Goal: Information Seeking & Learning: Learn about a topic

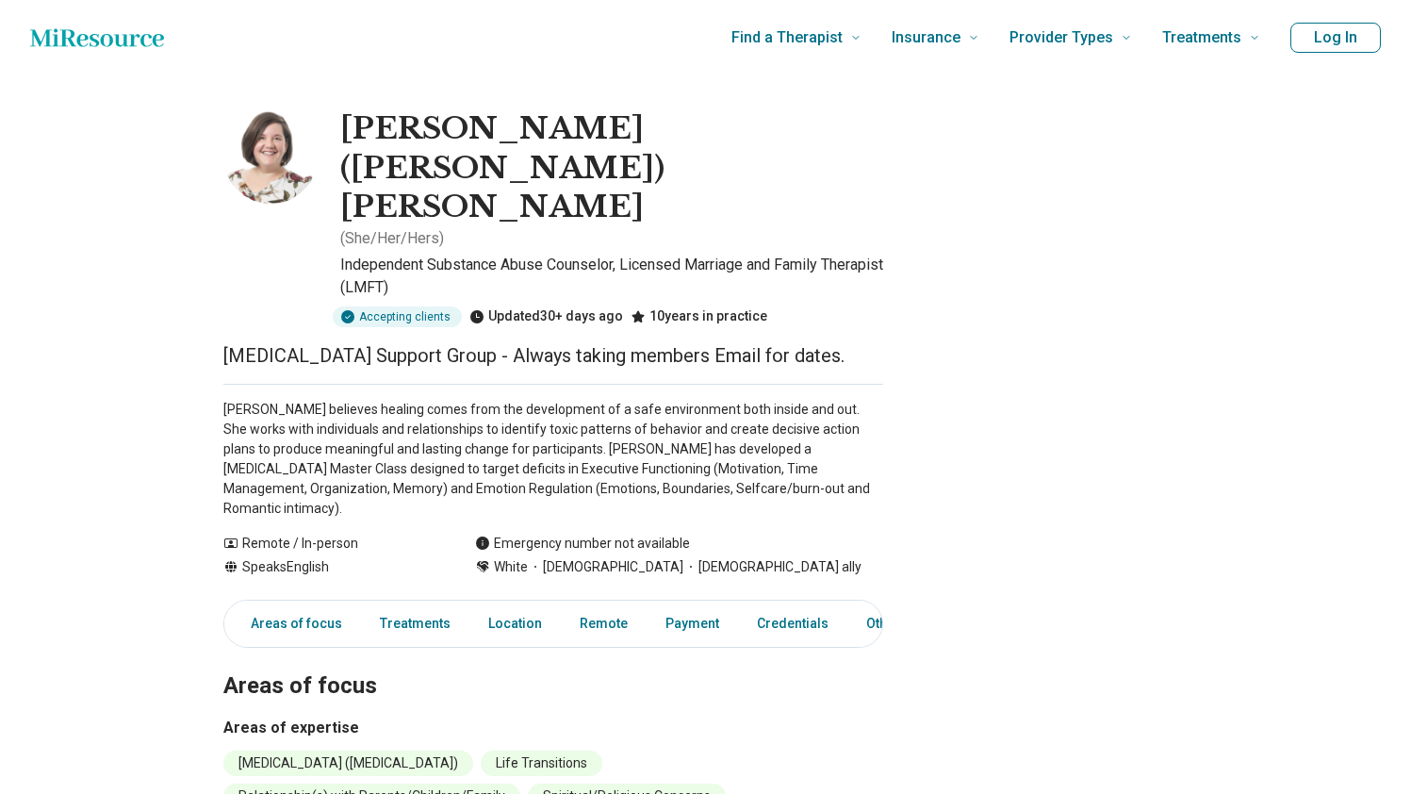
scroll to position [8, 0]
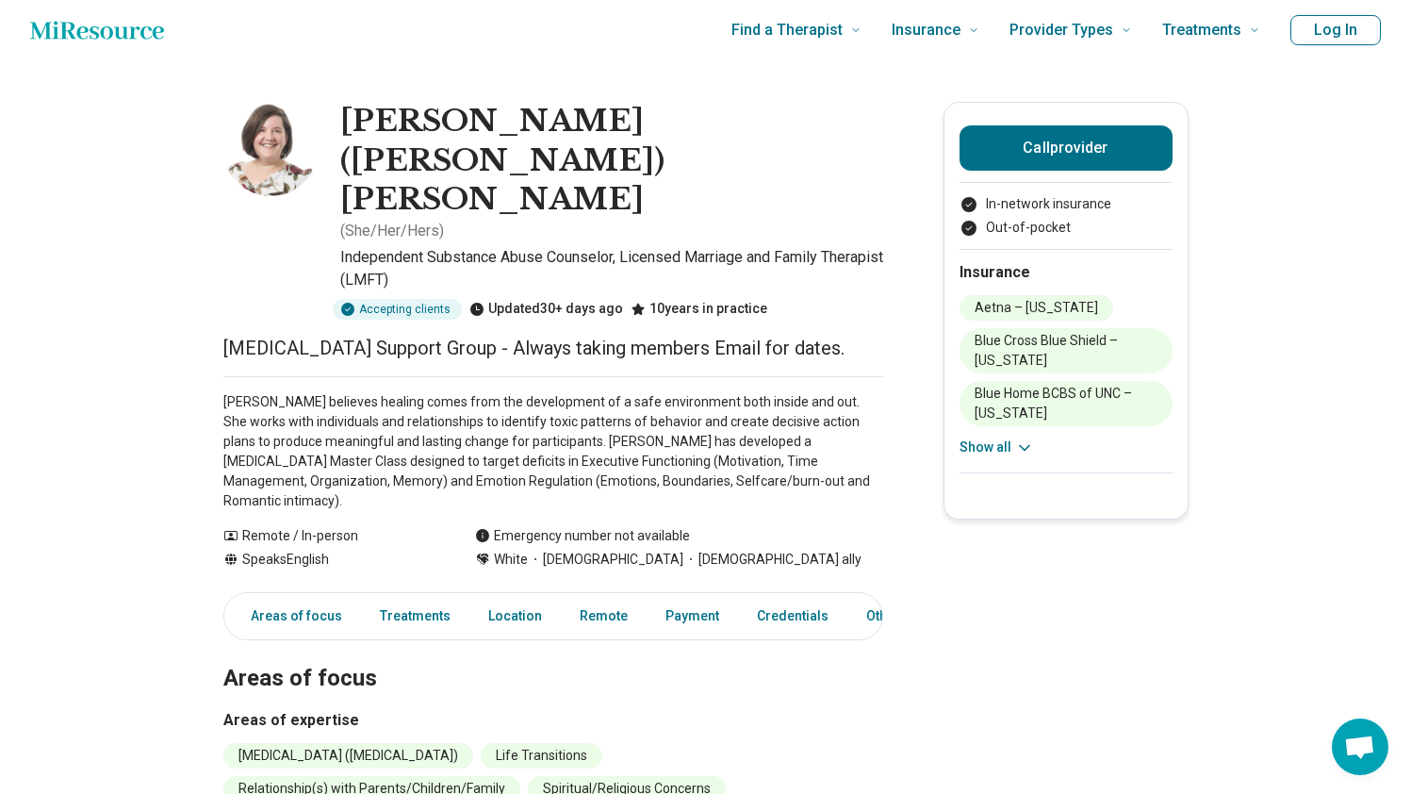
click at [358, 407] on p "[PERSON_NAME] believes healing comes from the development of a safe environment…" at bounding box center [553, 451] width 660 height 119
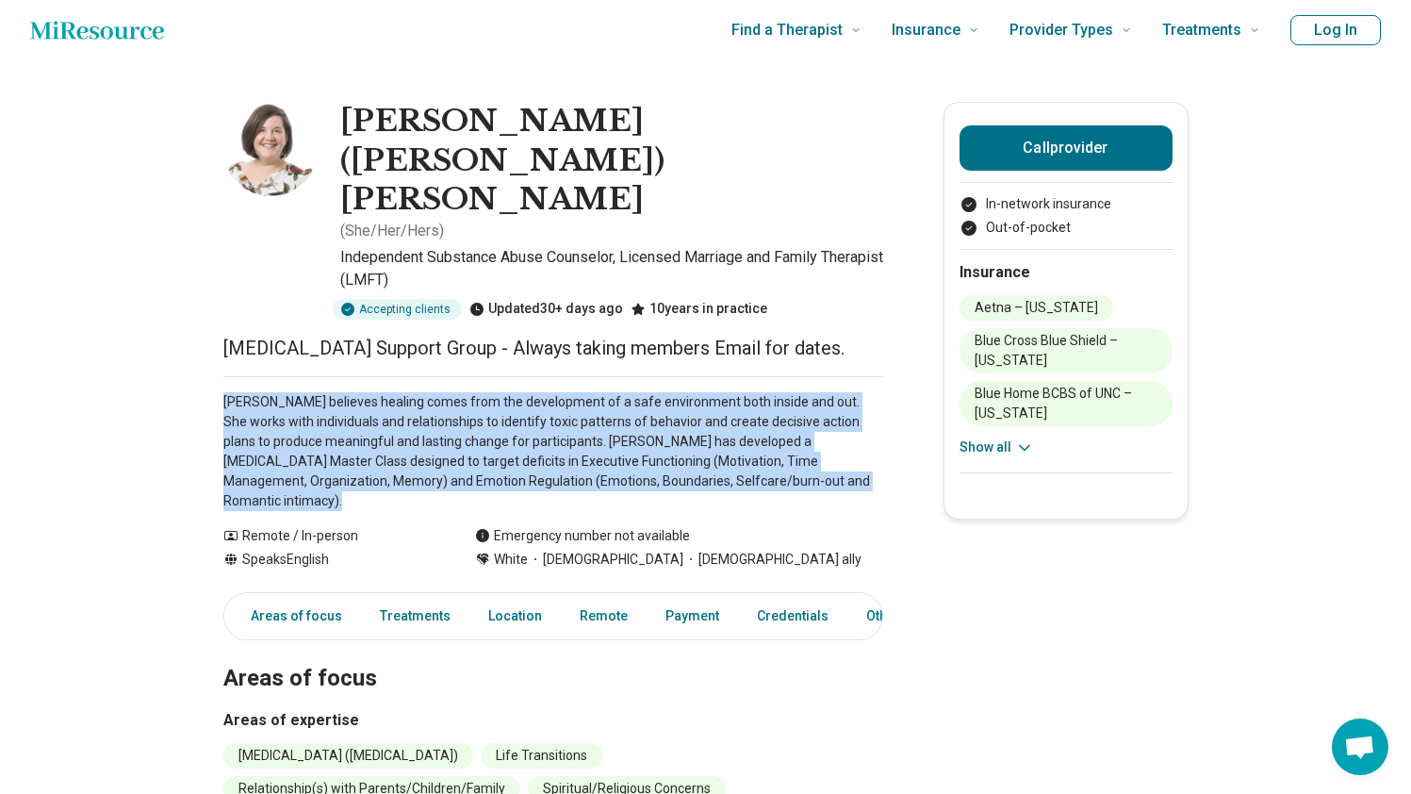
click at [358, 407] on p "[PERSON_NAME] believes healing comes from the development of a safe environment…" at bounding box center [553, 451] width 660 height 119
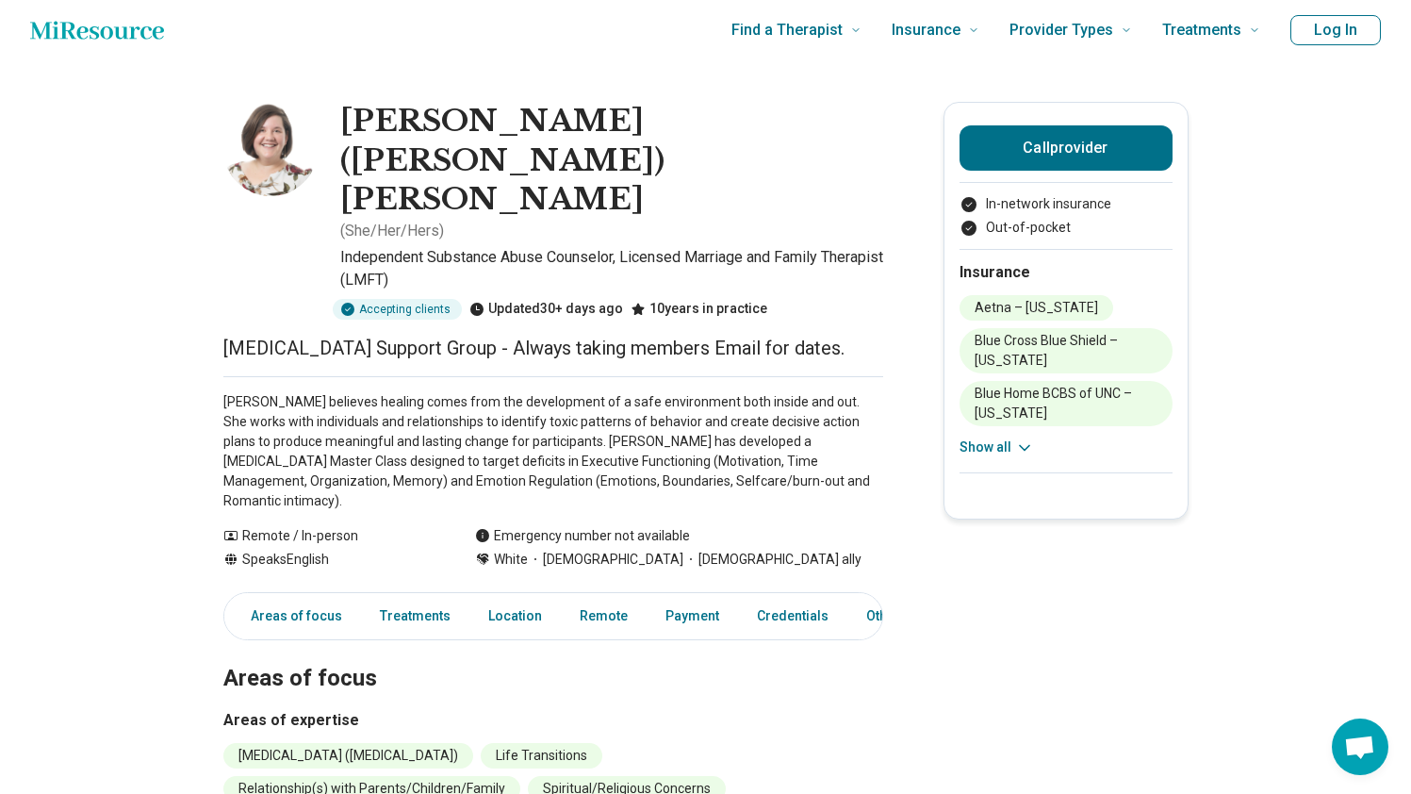
drag, startPoint x: 559, startPoint y: 501, endPoint x: 784, endPoint y: 510, distance: 225.4
drag, startPoint x: 785, startPoint y: 505, endPoint x: 446, endPoint y: 484, distance: 340.0
click at [446, 526] on div "Remote / In-person Speaks English Emergency number not available White [DEMOGRA…" at bounding box center [553, 547] width 660 height 43
click at [433, 437] on p "[PERSON_NAME] believes healing comes from the development of a safe environment…" at bounding box center [553, 451] width 660 height 119
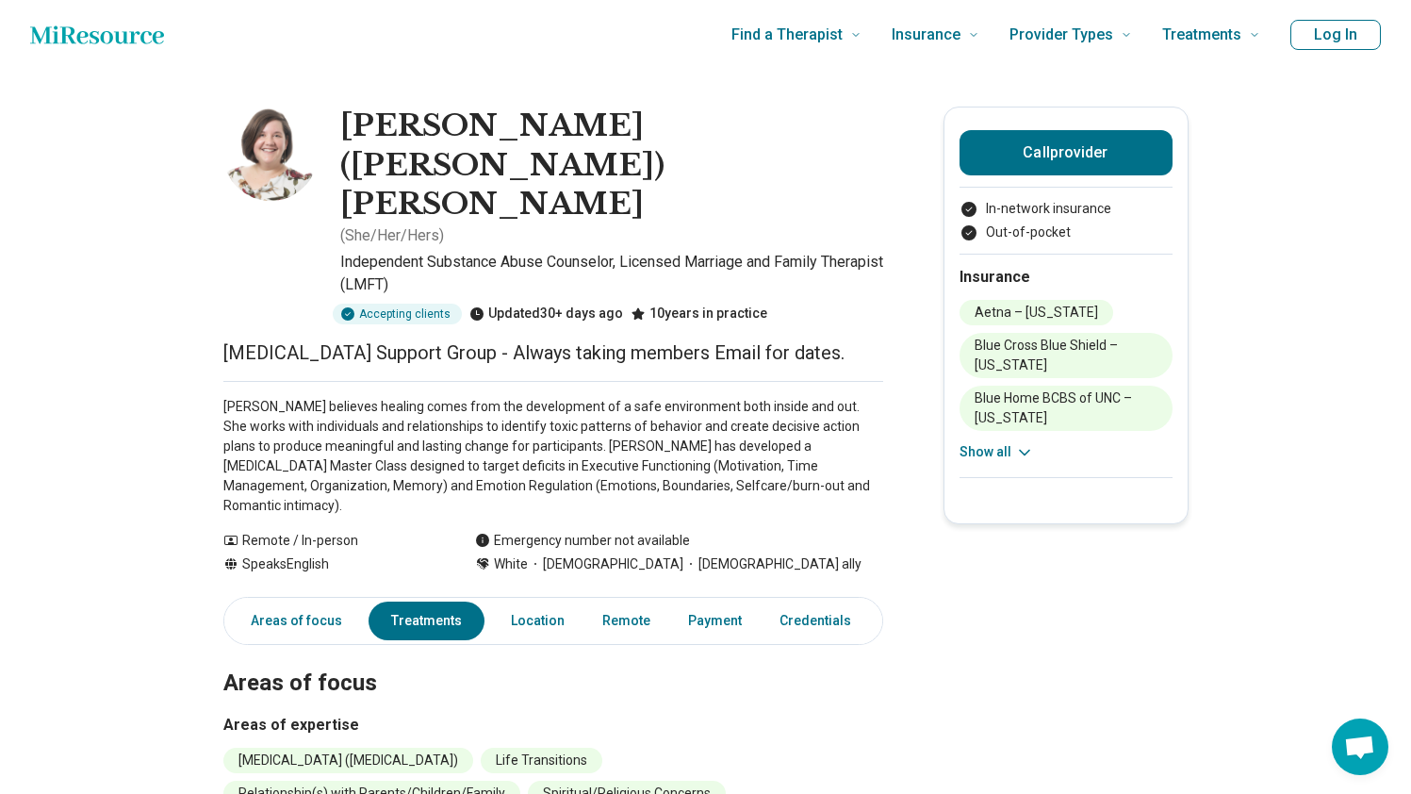
scroll to position [0, 0]
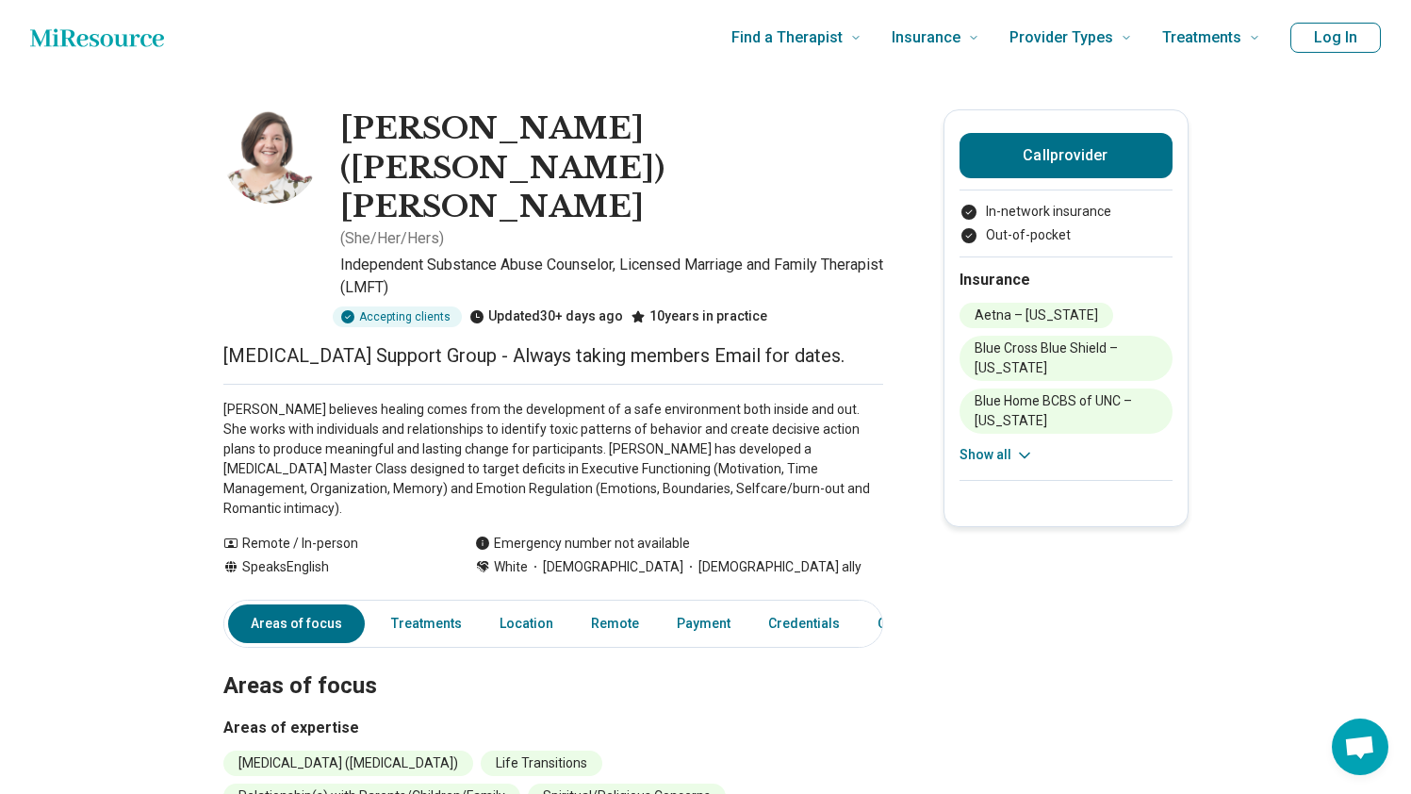
click at [581, 254] on p "Independent Substance Abuse Counselor, Licensed Marriage and Family Therapist (…" at bounding box center [611, 276] width 543 height 45
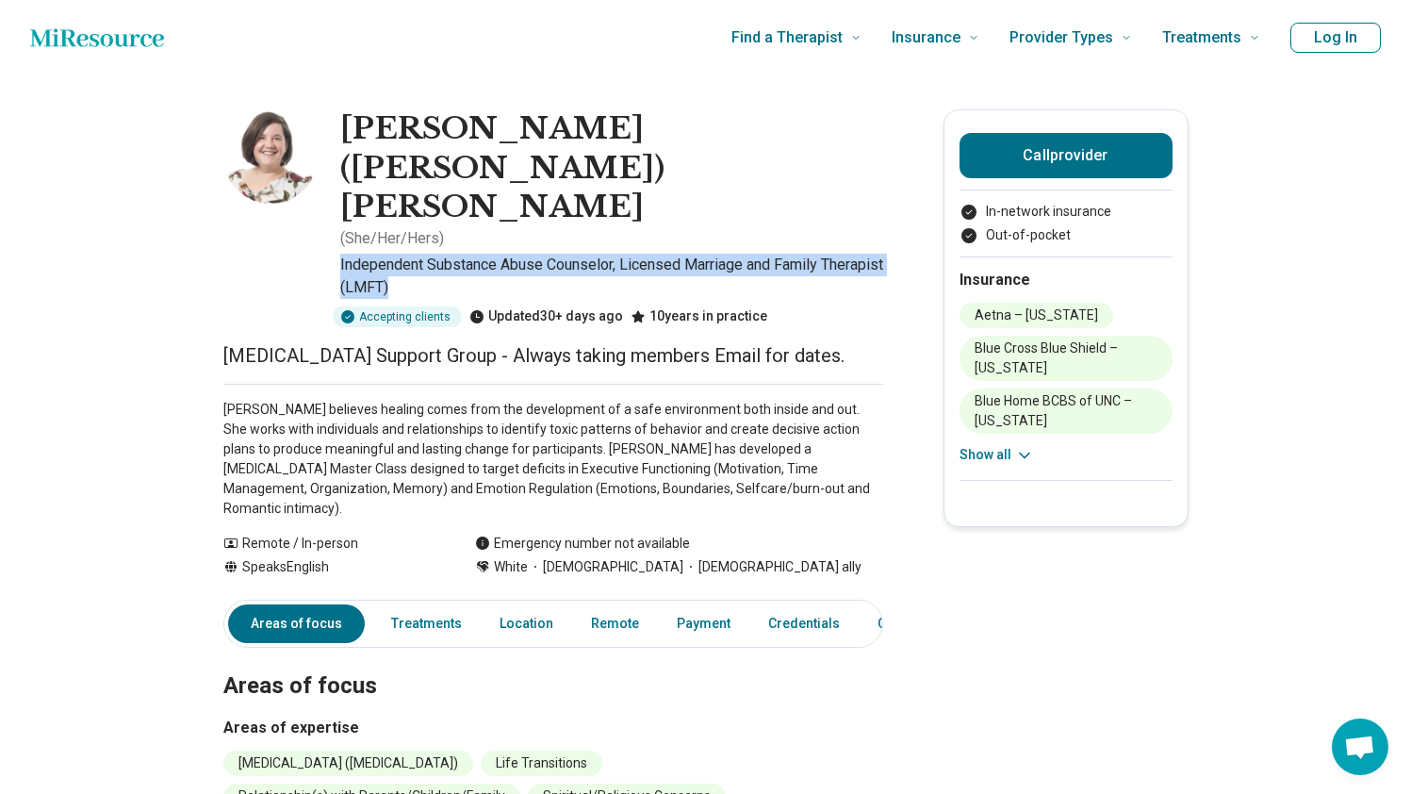
click at [581, 254] on p "Independent Substance Abuse Counselor, Licensed Marriage and Family Therapist (…" at bounding box center [611, 276] width 543 height 45
click at [583, 254] on p "Independent Substance Abuse Counselor, Licensed Marriage and Family Therapist (…" at bounding box center [611, 276] width 543 height 45
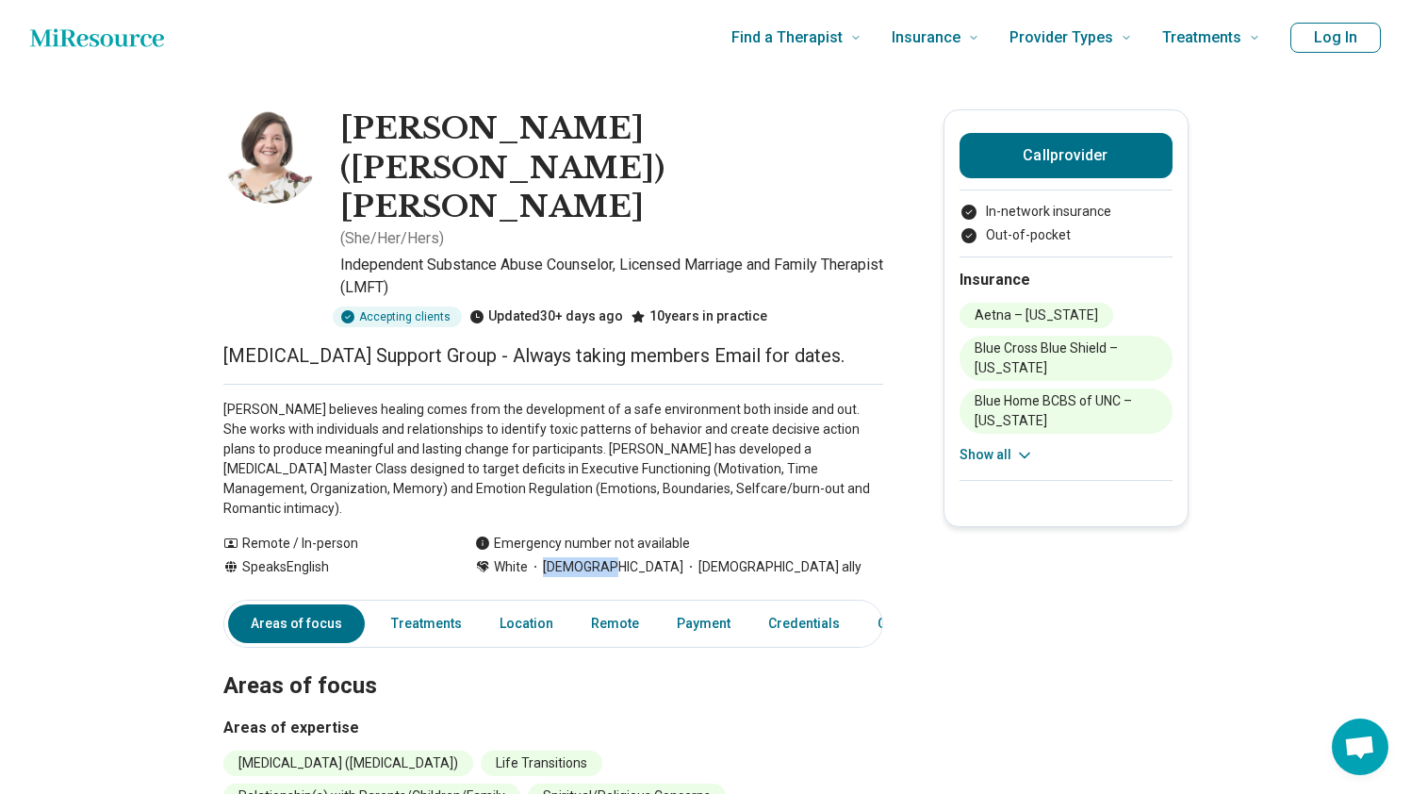
drag, startPoint x: 550, startPoint y: 511, endPoint x: 610, endPoint y: 510, distance: 59.4
click at [610, 557] on span "[DEMOGRAPHIC_DATA]" at bounding box center [606, 567] width 156 height 20
copy span "[DEMOGRAPHIC_DATA]"
click at [588, 427] on p "[PERSON_NAME] believes healing comes from the development of a safe environment…" at bounding box center [553, 459] width 660 height 119
